Goal: Information Seeking & Learning: Learn about a topic

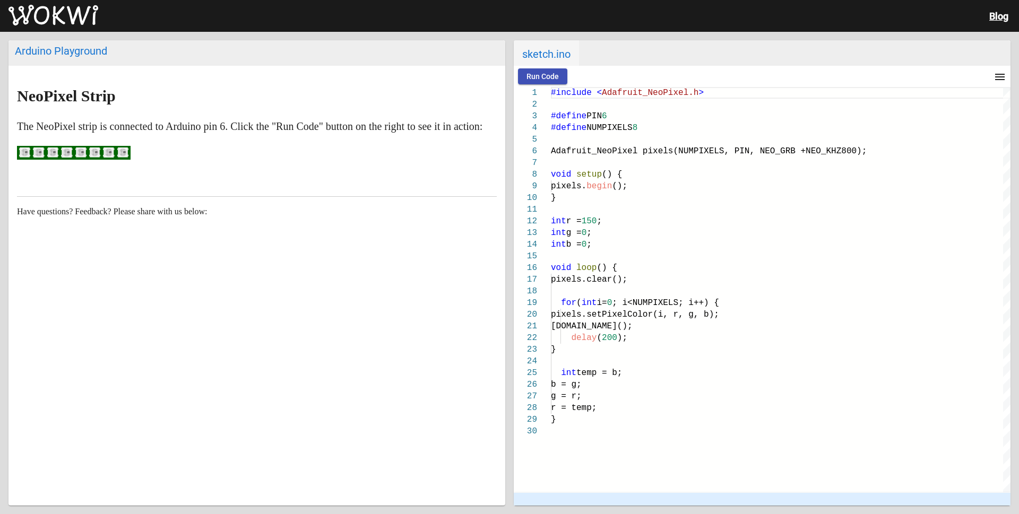
click at [123, 157] on ellipse at bounding box center [123, 152] width 9 height 9
click at [549, 77] on span "Run Code" at bounding box center [542, 76] width 32 height 8
click at [585, 75] on span "Stop" at bounding box center [588, 76] width 15 height 8
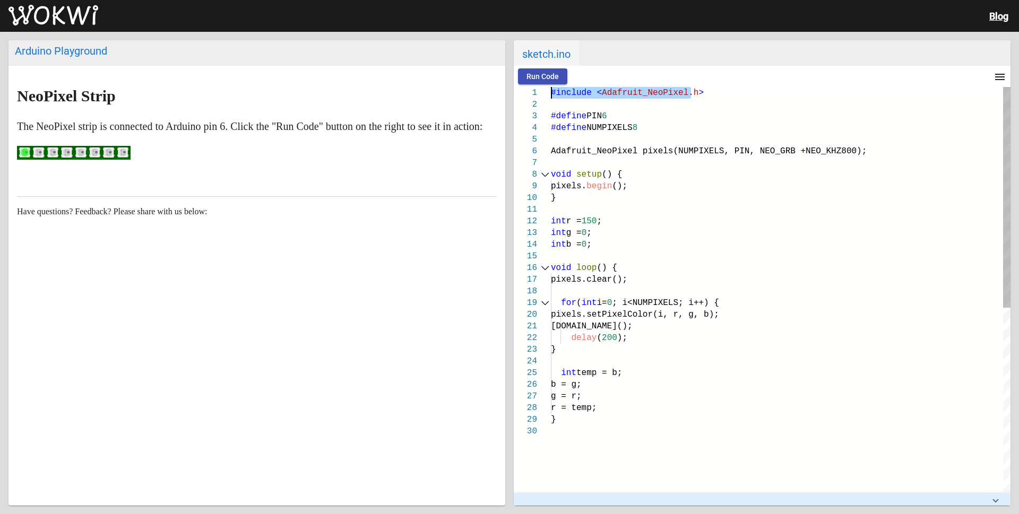
drag, startPoint x: 701, startPoint y: 92, endPoint x: 547, endPoint y: 98, distance: 154.0
click at [547, 98] on div "1 2 3 4 5 6 7 8 9 10 11 12 13 14 15 16 17 18 19 20 21 22 23 24 25 26 27 28 29 3…" at bounding box center [762, 289] width 497 height 405
